Goal: Task Accomplishment & Management: Complete application form

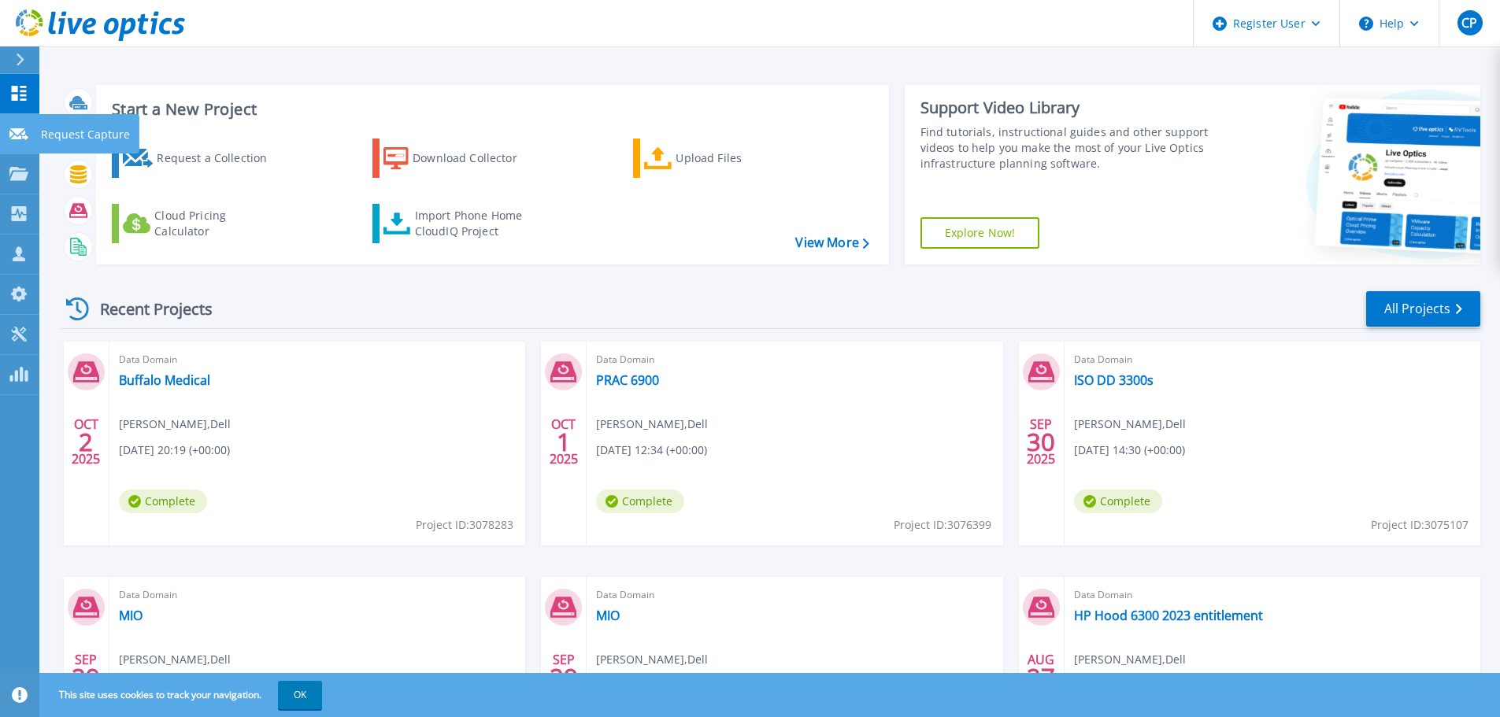
click at [35, 132] on link "Request Capture Request Capture" at bounding box center [19, 134] width 39 height 40
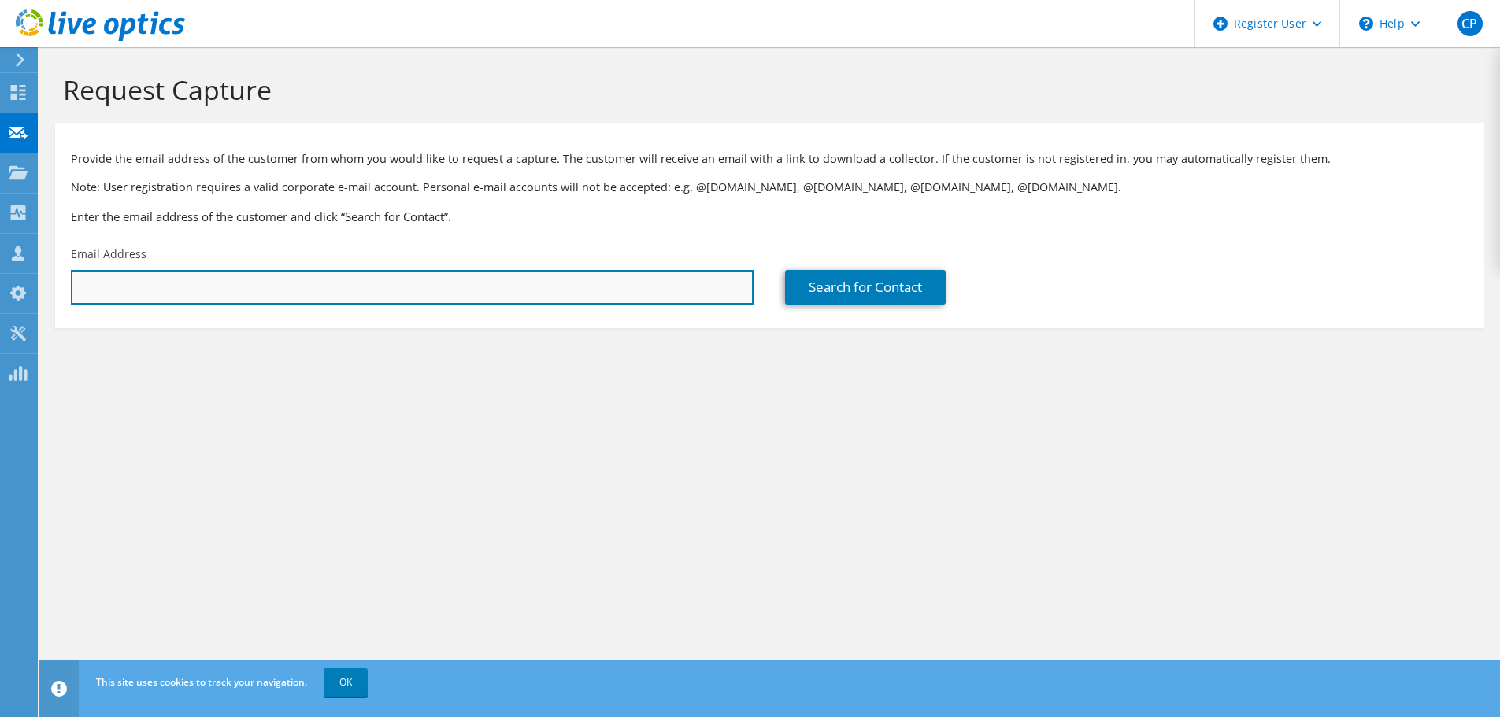
click at [376, 278] on input "text" at bounding box center [412, 287] width 683 height 35
click at [146, 295] on input "text" at bounding box center [412, 287] width 683 height 35
paste input "[EMAIL_ADDRESS][DOMAIN_NAME]"
type input "[EMAIL_ADDRESS][DOMAIN_NAME]"
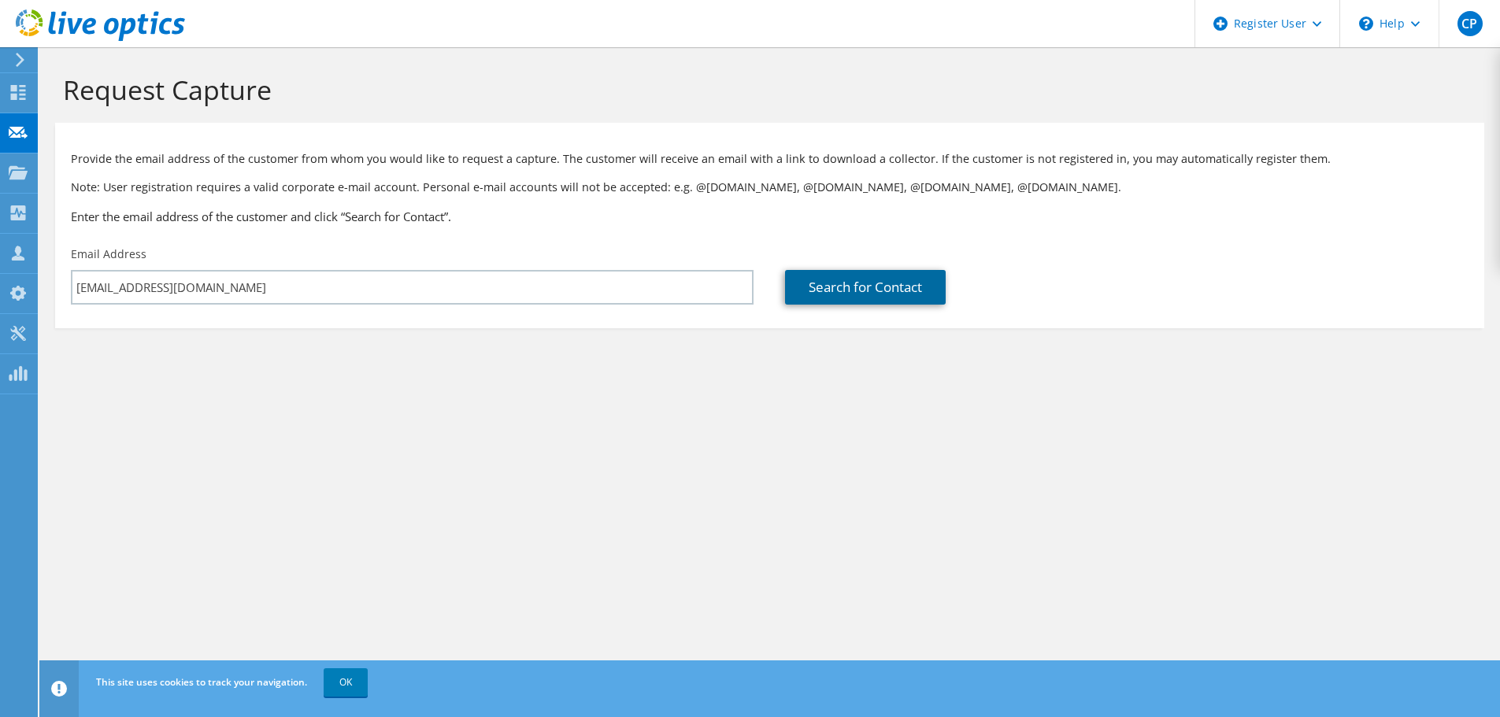
click at [909, 284] on link "Search for Contact" at bounding box center [865, 287] width 161 height 35
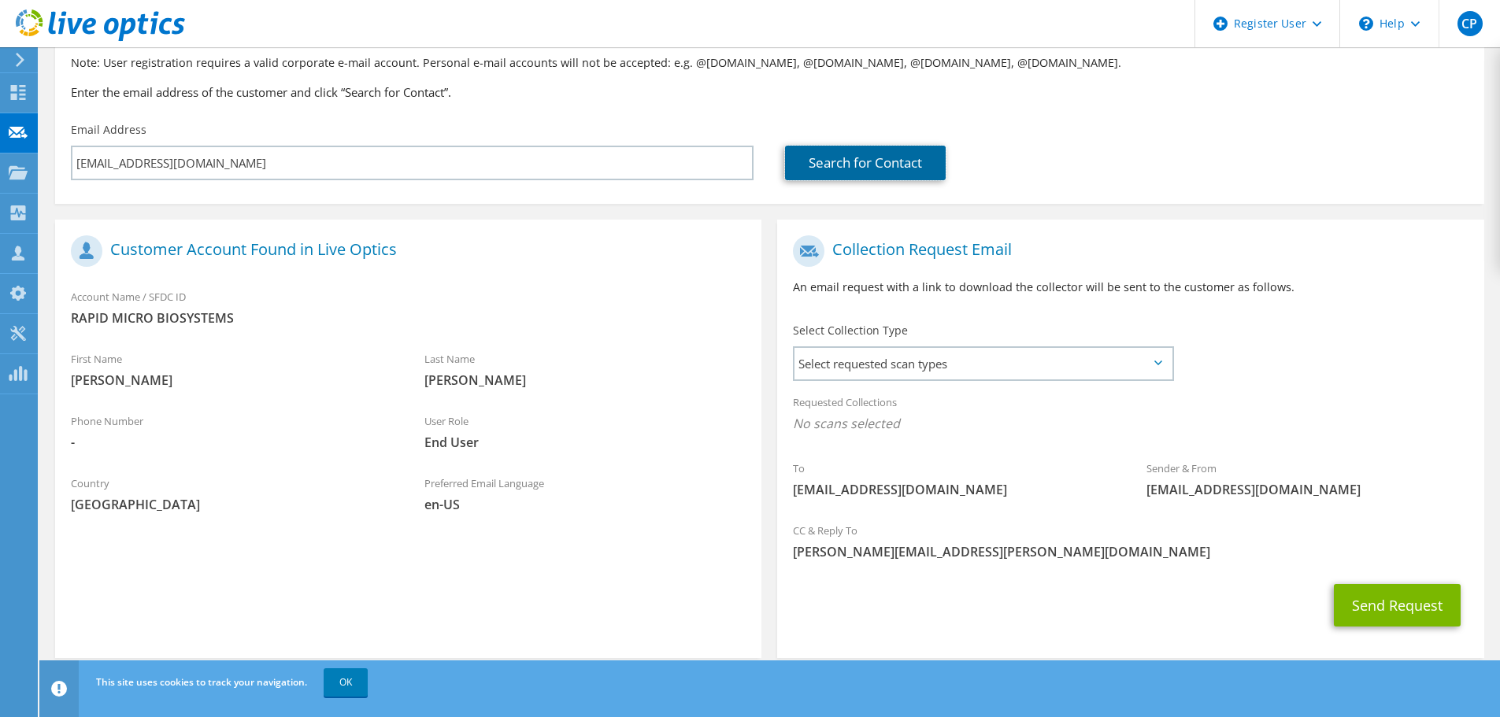
scroll to position [144, 0]
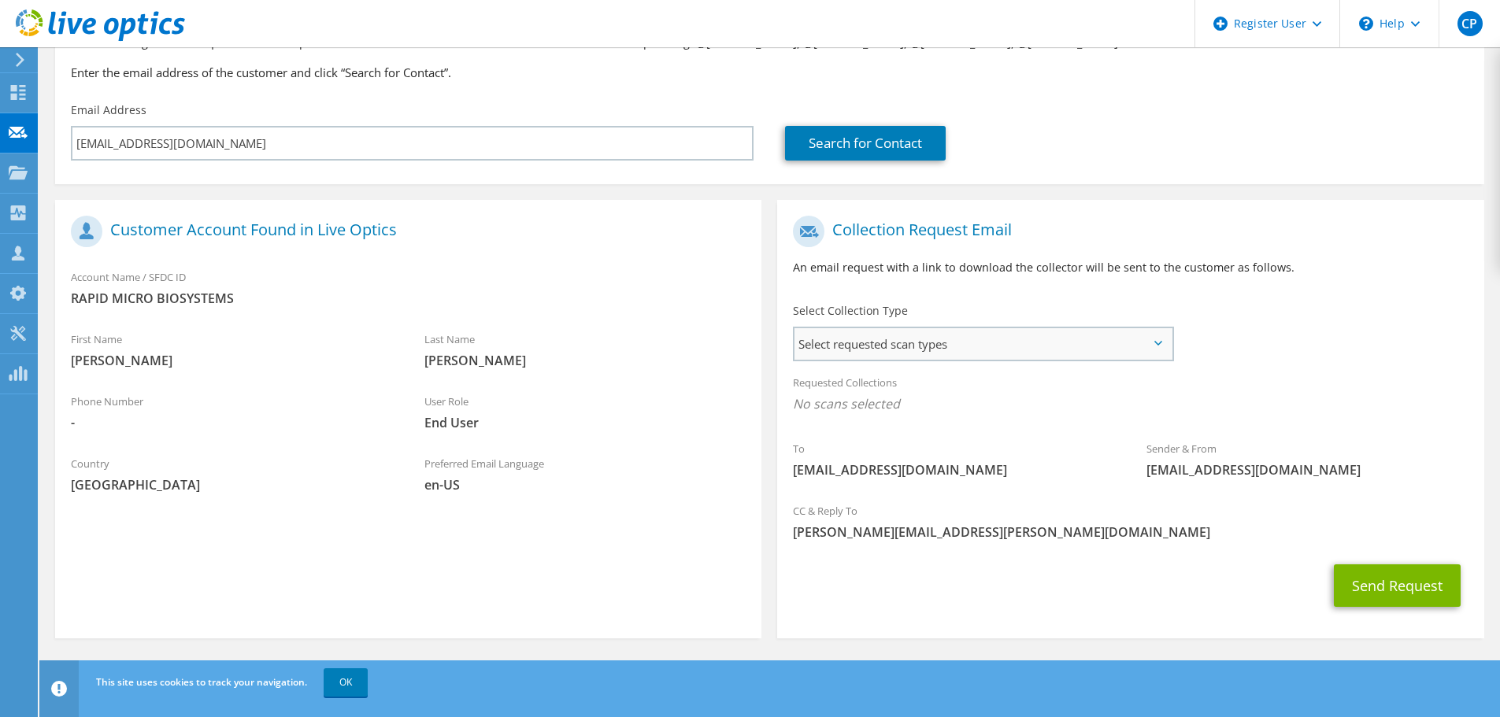
click at [1133, 345] on span "Select requested scan types" at bounding box center [983, 344] width 377 height 32
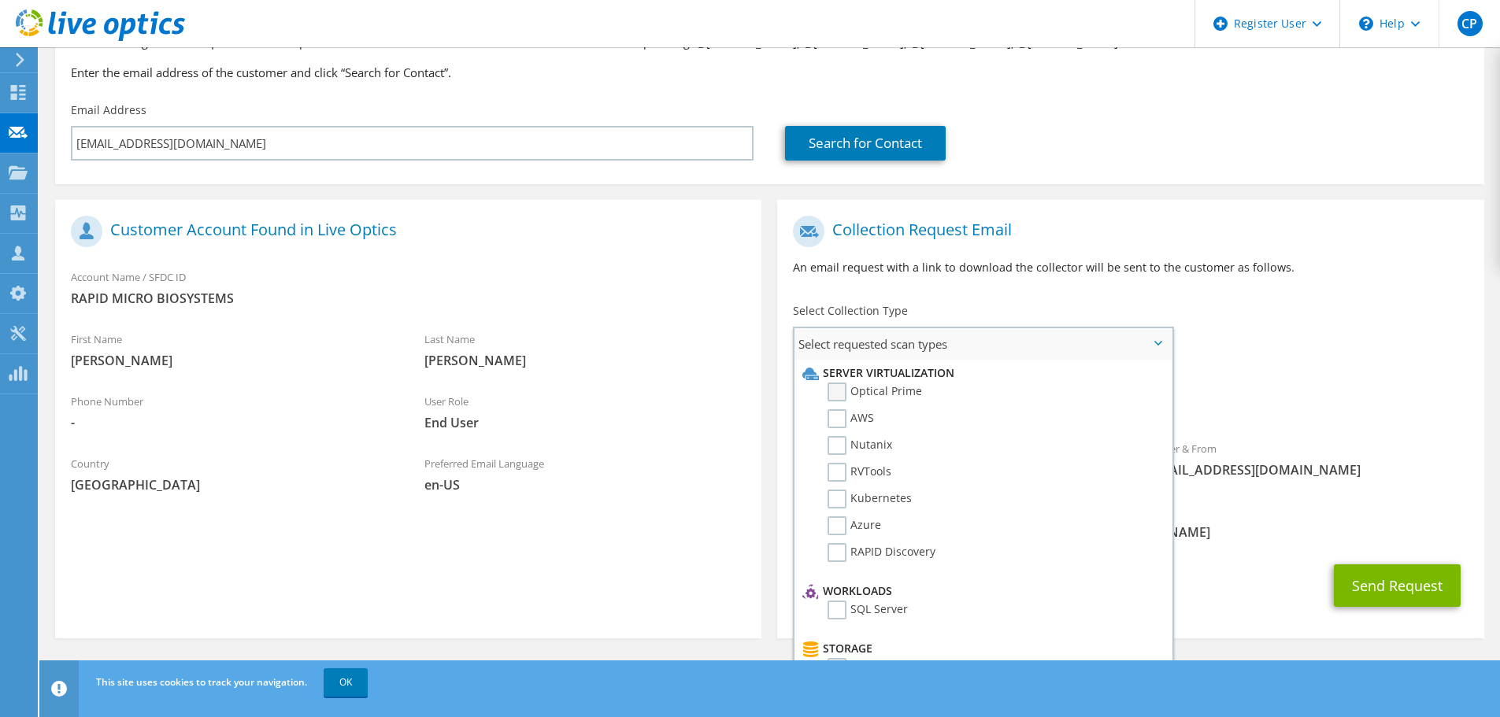
click at [843, 389] on label "Optical Prime" at bounding box center [875, 392] width 95 height 19
click at [0, 0] on input "Optical Prime" at bounding box center [0, 0] width 0 height 0
click at [834, 446] on label "Nutanix" at bounding box center [860, 445] width 65 height 19
click at [0, 0] on input "Nutanix" at bounding box center [0, 0] width 0 height 0
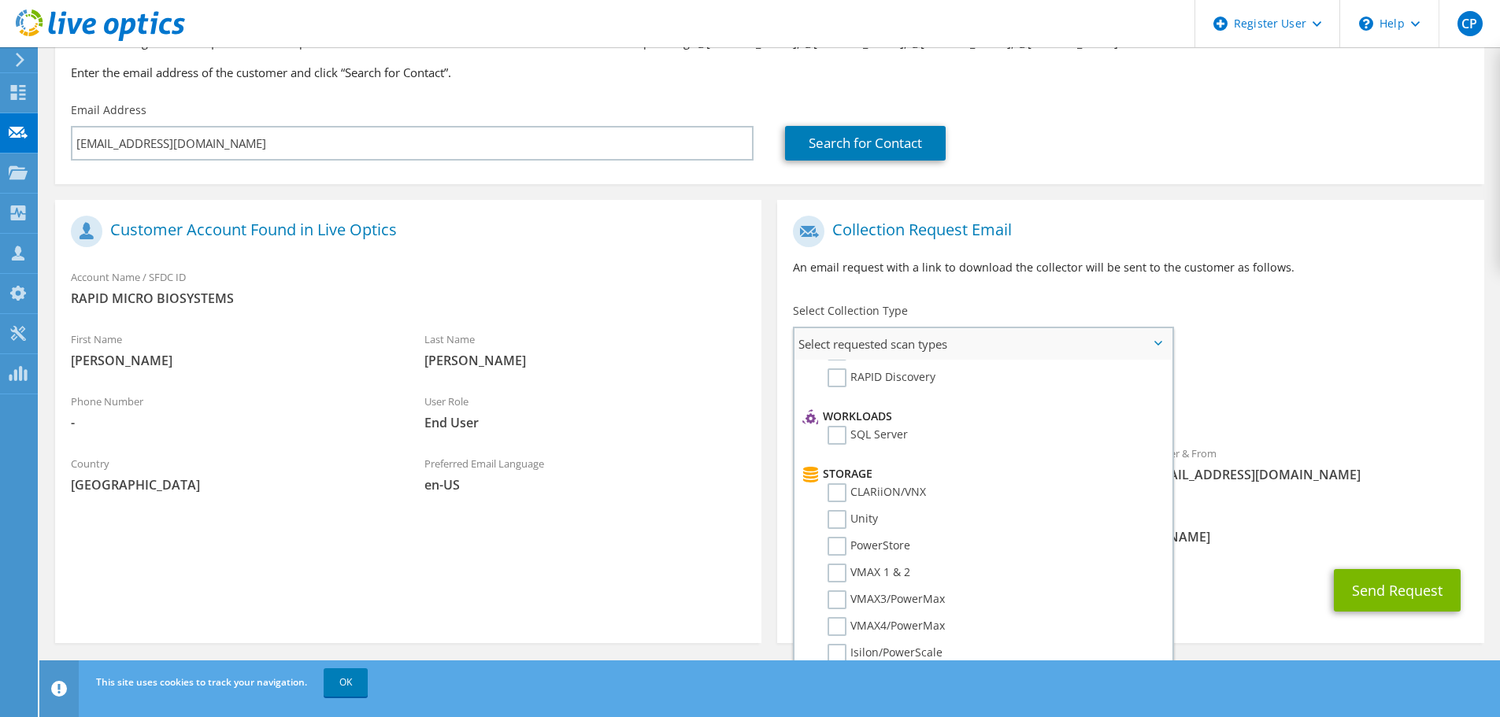
scroll to position [164, 0]
click at [843, 447] on label "SQL Server" at bounding box center [868, 446] width 80 height 19
click at [0, 0] on input "SQL Server" at bounding box center [0, 0] width 0 height 0
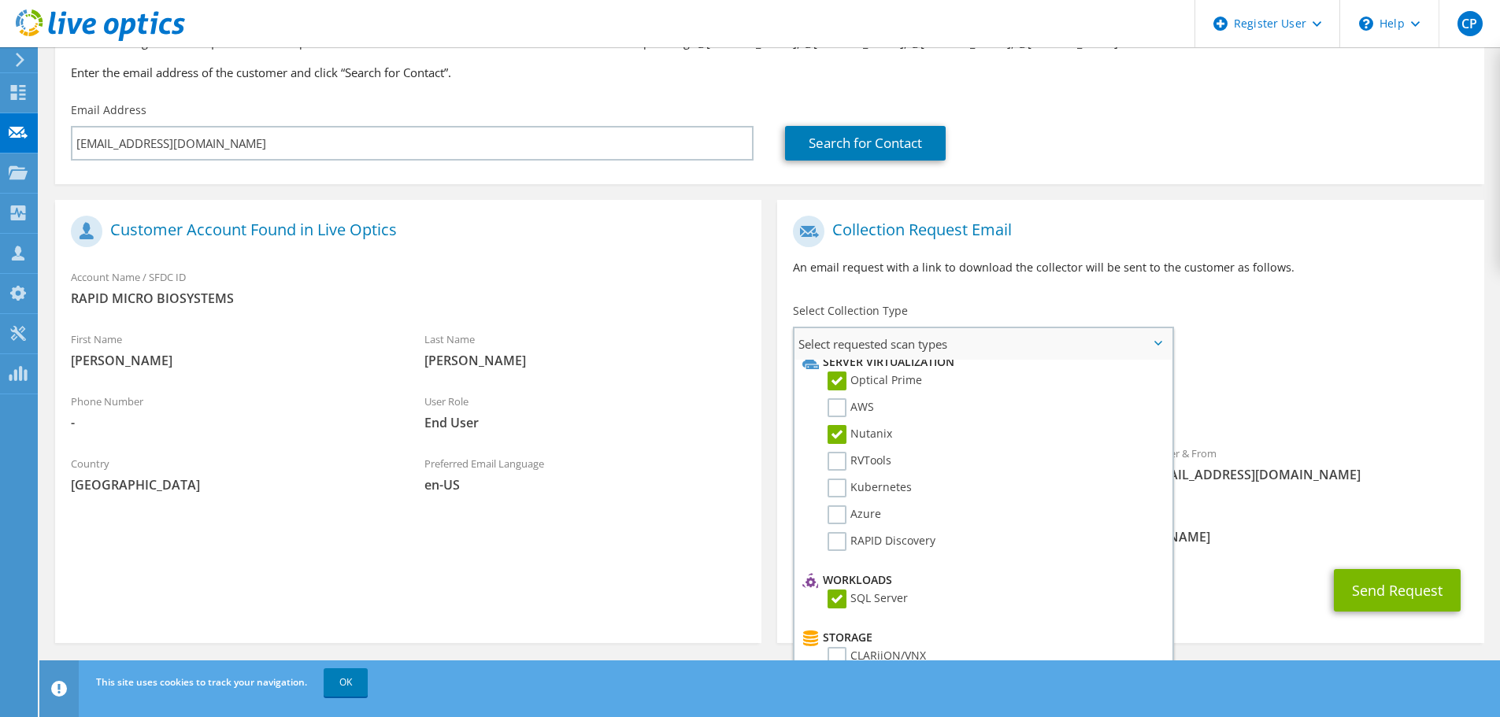
scroll to position [0, 0]
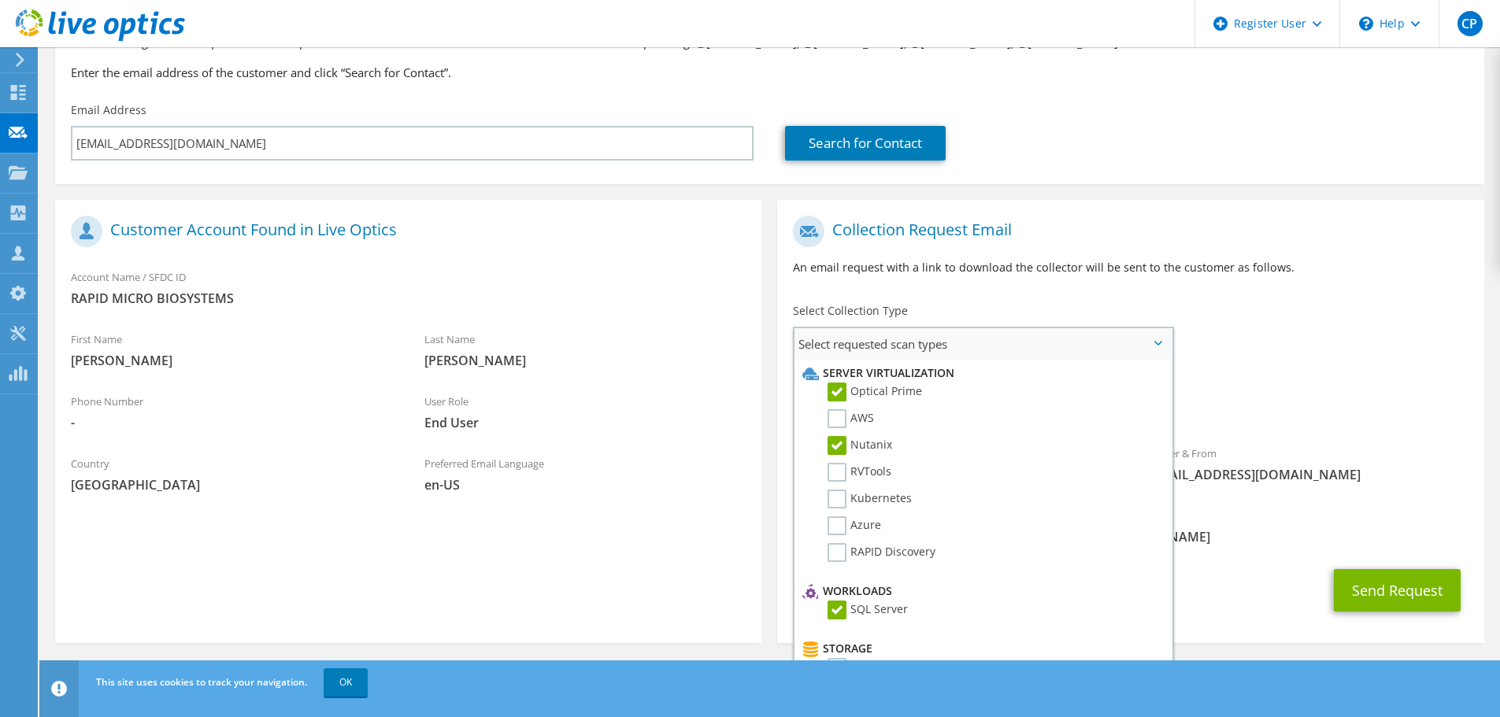
click at [836, 606] on label "SQL Server" at bounding box center [868, 610] width 80 height 19
click at [0, 0] on input "SQL Server" at bounding box center [0, 0] width 0 height 0
click at [1247, 355] on div "To [EMAIL_ADDRESS][DOMAIN_NAME] Sender & From [EMAIL_ADDRESS][DOMAIN_NAME]" at bounding box center [1130, 353] width 706 height 291
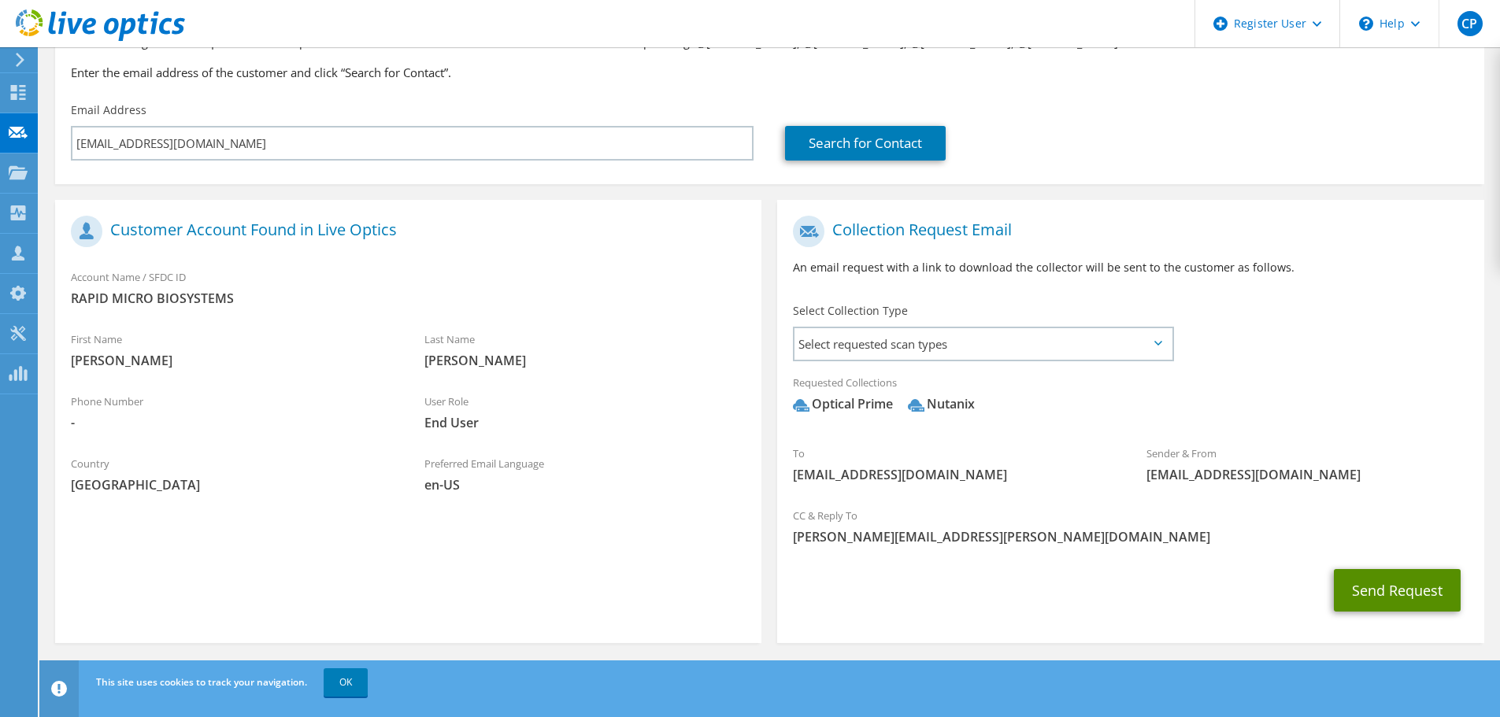
click at [1391, 591] on button "Send Request" at bounding box center [1397, 590] width 127 height 43
